Goal: Information Seeking & Learning: Check status

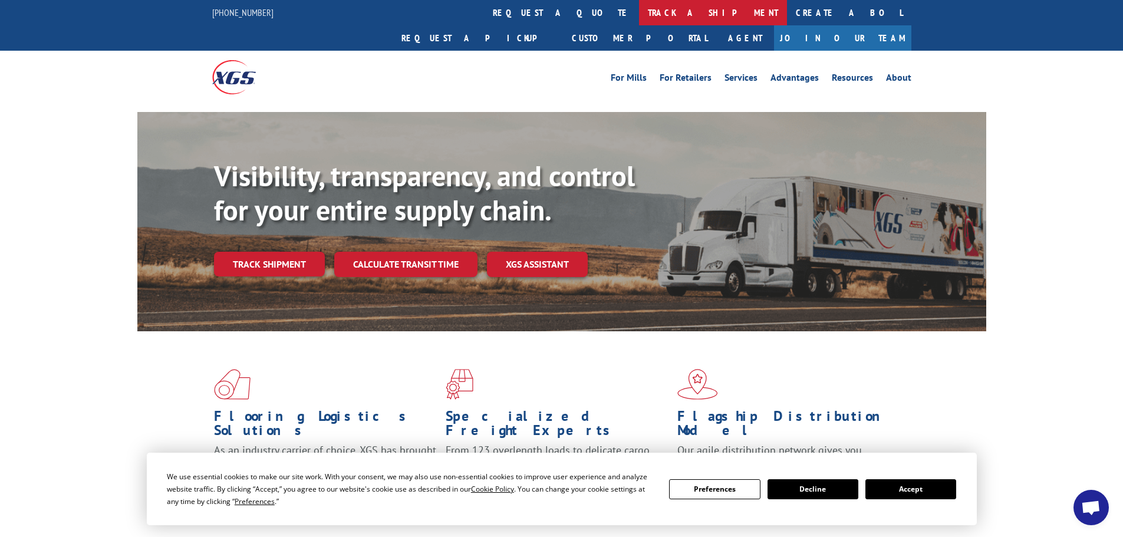
click at [639, 15] on link "track a shipment" at bounding box center [713, 12] width 148 height 25
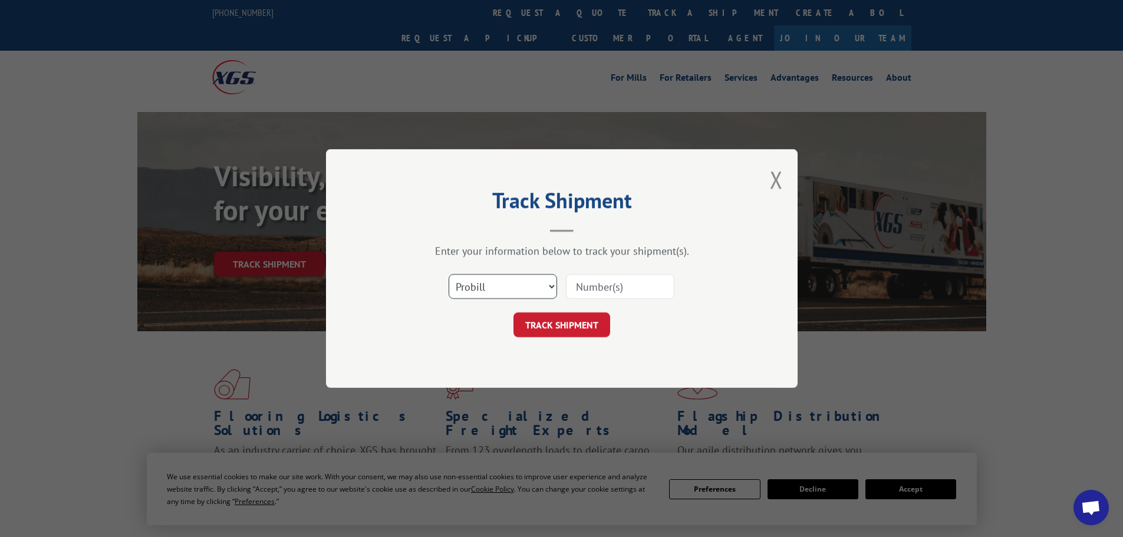
drag, startPoint x: 509, startPoint y: 288, endPoint x: 508, endPoint y: 294, distance: 6.2
click at [509, 288] on select "Select category... Probill BOL PO" at bounding box center [503, 286] width 108 height 25
select select "po"
click at [449, 274] on select "Select category... Probill BOL PO" at bounding box center [503, 286] width 108 height 25
click at [601, 279] on input at bounding box center [620, 286] width 108 height 25
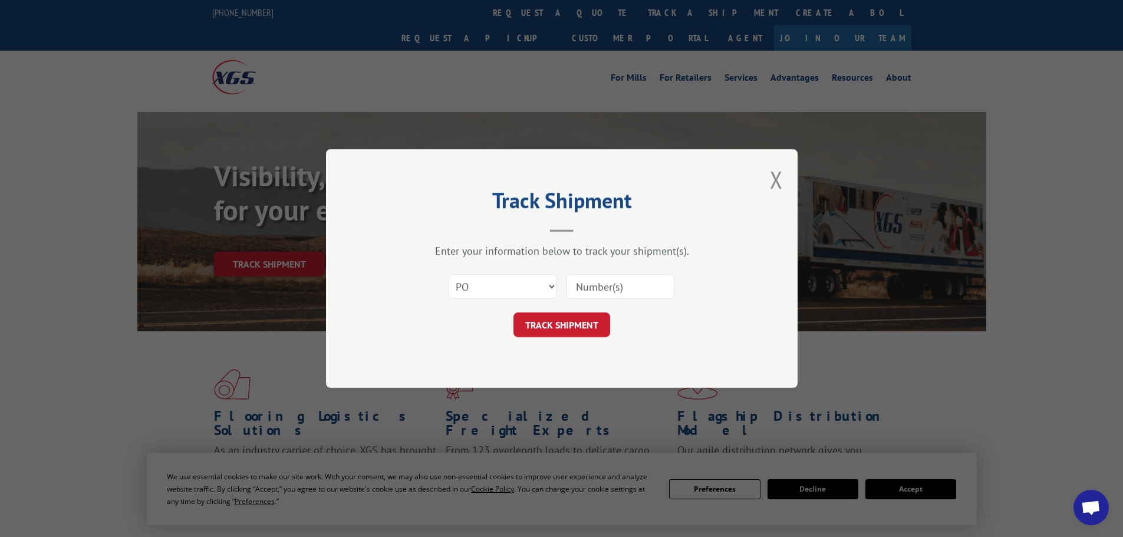
paste input "06514859"
type input "06514859"
click at [584, 319] on button "TRACK SHIPMENT" at bounding box center [561, 324] width 97 height 25
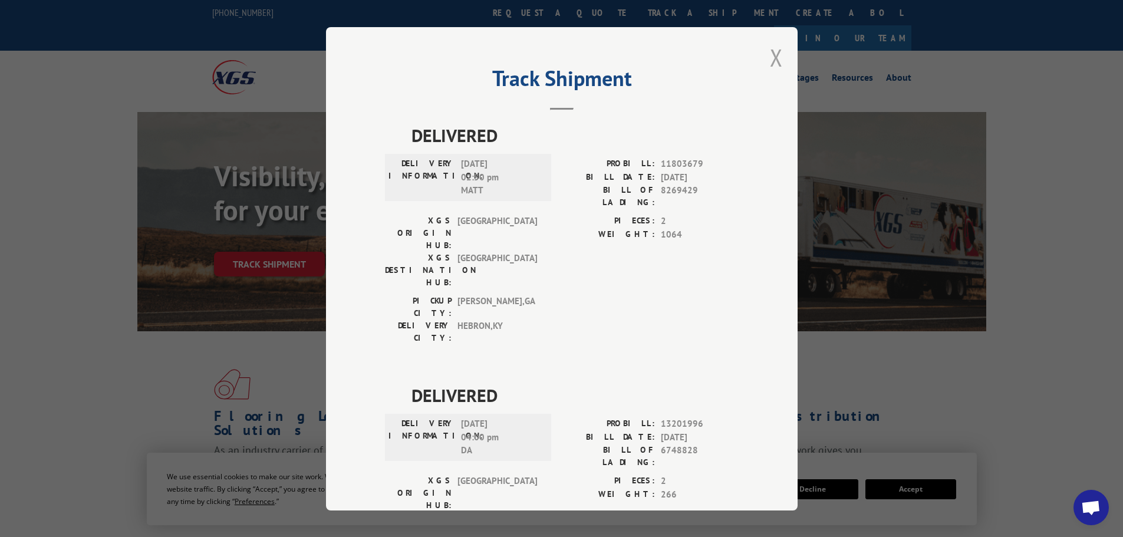
click at [772, 57] on button "Close modal" at bounding box center [776, 57] width 13 height 31
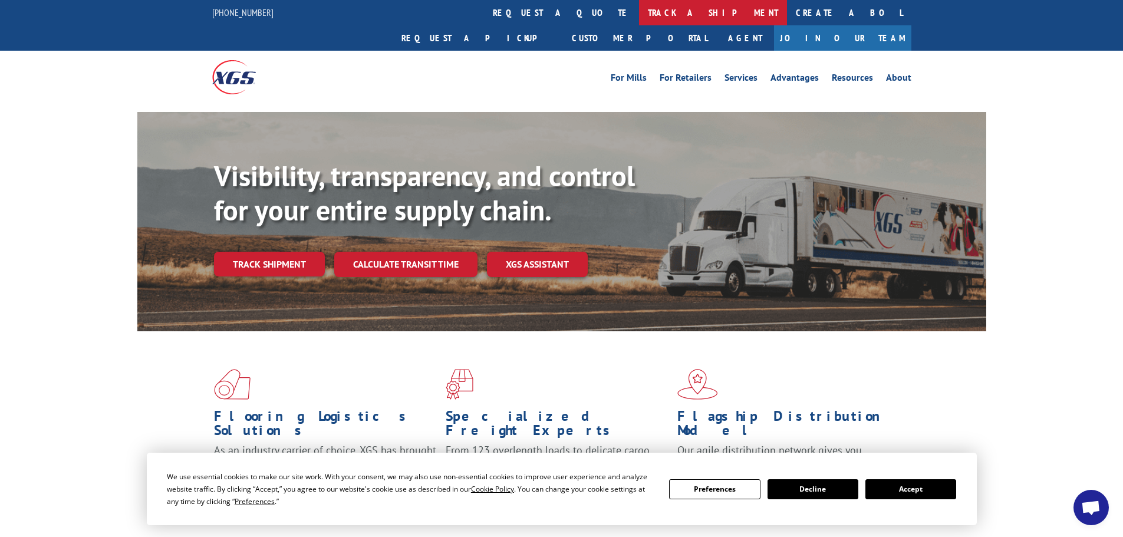
click at [639, 11] on link "track a shipment" at bounding box center [713, 12] width 148 height 25
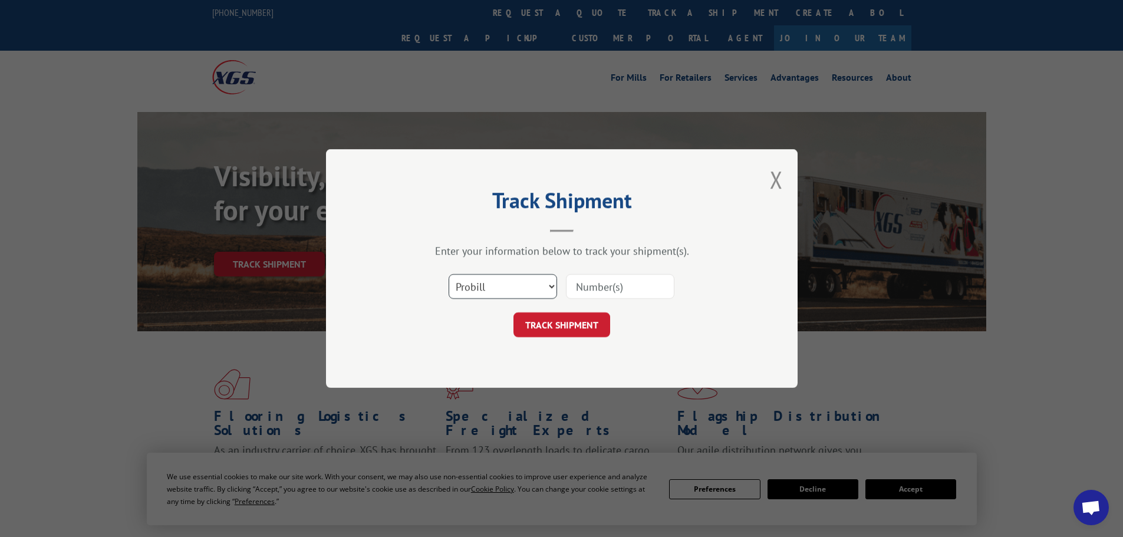
click at [536, 286] on select "Select category... Probill BOL PO" at bounding box center [503, 286] width 108 height 25
select select "po"
click at [449, 274] on select "Select category... Probill BOL PO" at bounding box center [503, 286] width 108 height 25
click at [590, 295] on input at bounding box center [620, 286] width 108 height 25
paste input "06514899"
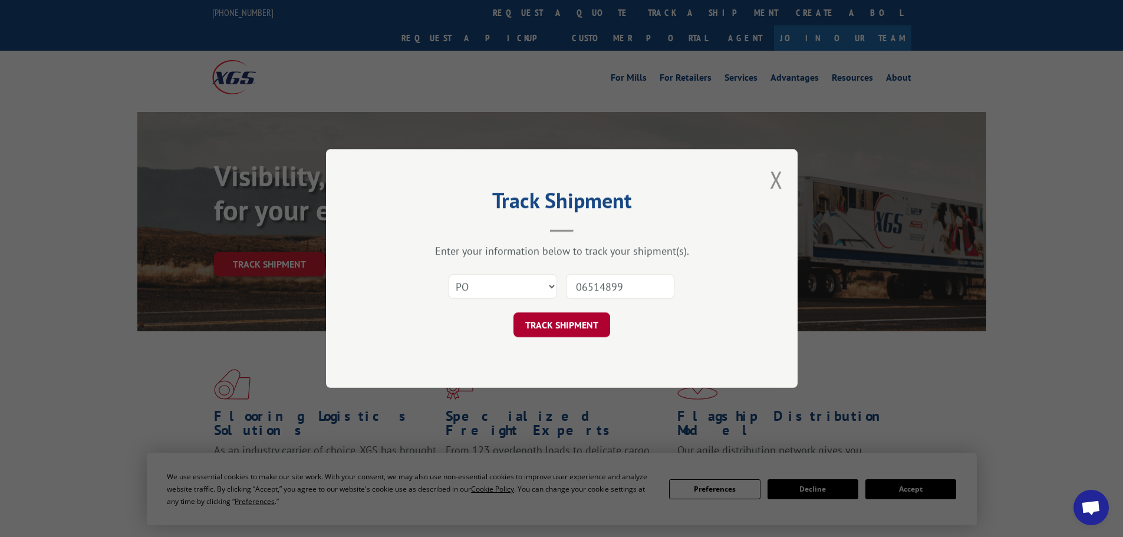
type input "06514899"
click at [572, 312] on button "TRACK SHIPMENT" at bounding box center [561, 324] width 97 height 25
